Goal: Find specific page/section: Find specific page/section

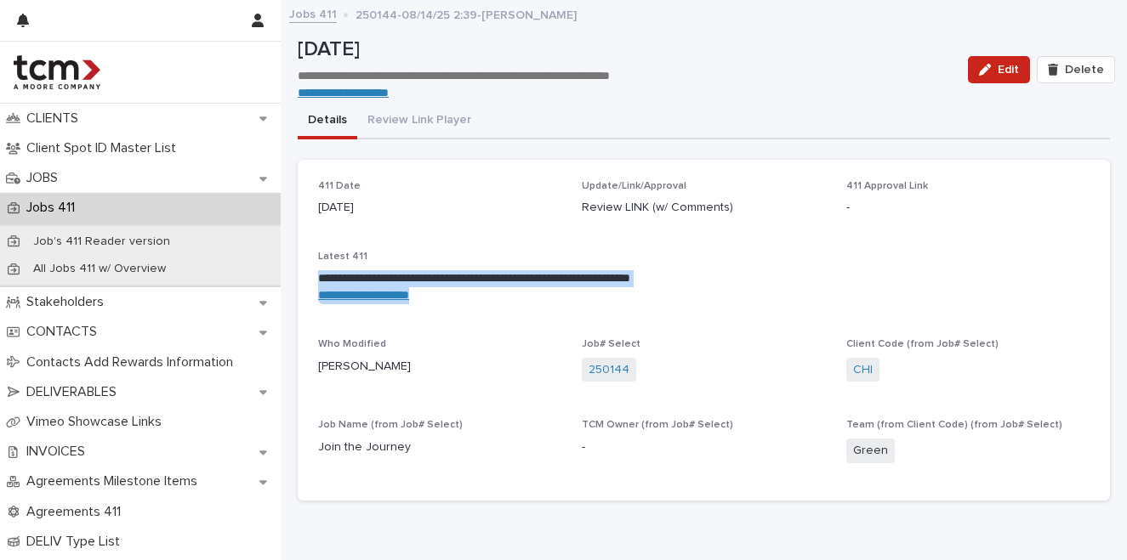
drag, startPoint x: 441, startPoint y: 298, endPoint x: 315, endPoint y: 282, distance: 126.8
click at [315, 282] on div "**********" at bounding box center [704, 330] width 812 height 341
copy div "**********"
